Goal: Navigation & Orientation: Find specific page/section

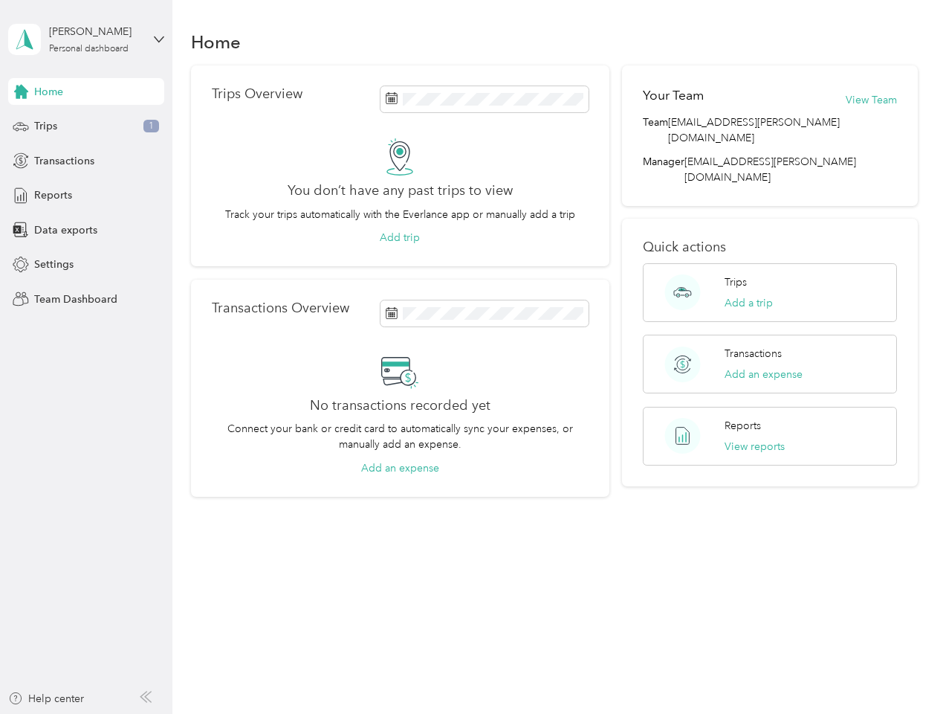
click at [471, 357] on div "No transactions recorded yet Connect your bank or credit card to automatically …" at bounding box center [400, 413] width 377 height 123
click at [86, 39] on div "[PERSON_NAME]" at bounding box center [95, 32] width 93 height 16
click at [86, 91] on div "You’re signed in as [EMAIL_ADDRESS][PERSON_NAME][DOMAIN_NAME] Team dashboard Pe…" at bounding box center [206, 130] width 397 height 152
click at [21, 91] on div "You’re signed in as [EMAIL_ADDRESS][PERSON_NAME][DOMAIN_NAME] Team dashboard Pe…" at bounding box center [206, 130] width 397 height 152
click at [86, 126] on div "Trips 1" at bounding box center [86, 126] width 156 height 27
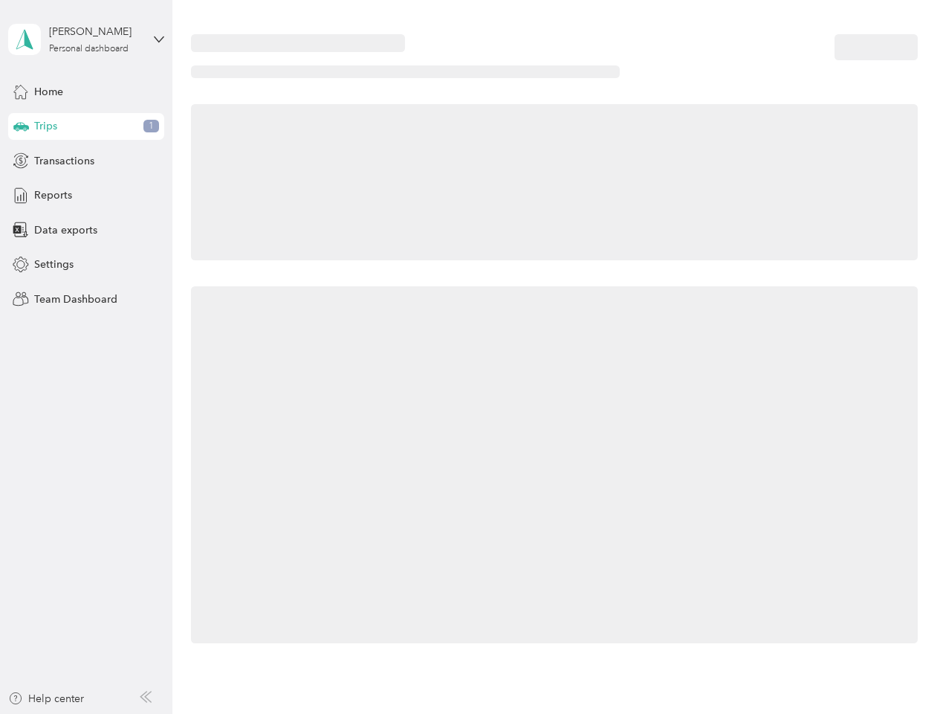
click at [21, 126] on icon at bounding box center [21, 125] width 16 height 7
click at [86, 161] on span "Transactions" at bounding box center [64, 161] width 60 height 16
click at [21, 161] on icon at bounding box center [21, 160] width 16 height 16
click at [86, 196] on div "Reports" at bounding box center [86, 195] width 156 height 27
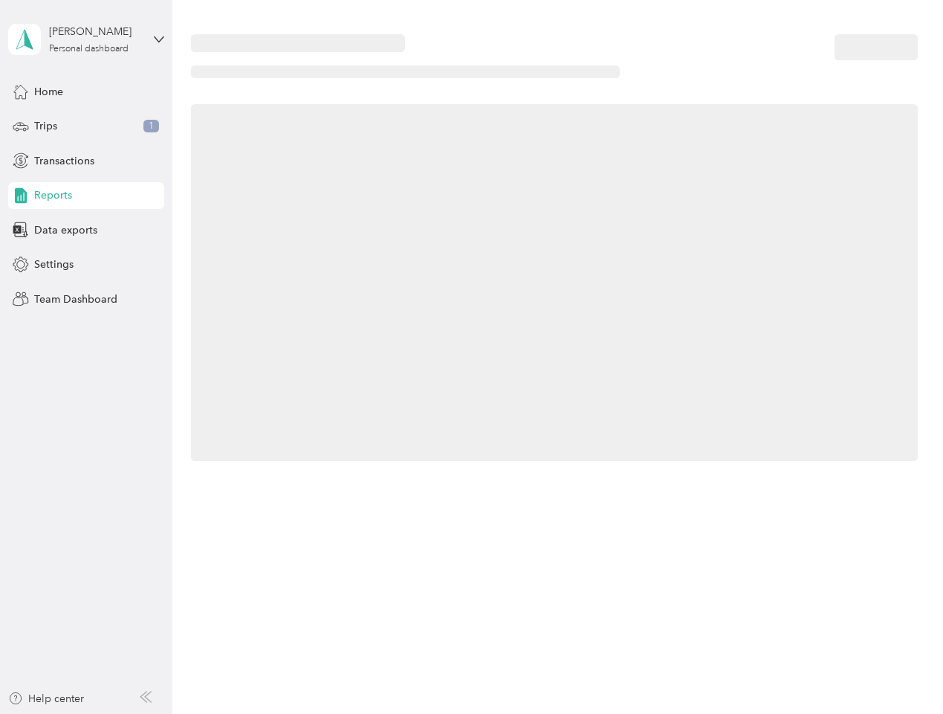
click at [21, 196] on icon at bounding box center [21, 195] width 16 height 16
